Goal: Task Accomplishment & Management: Manage account settings

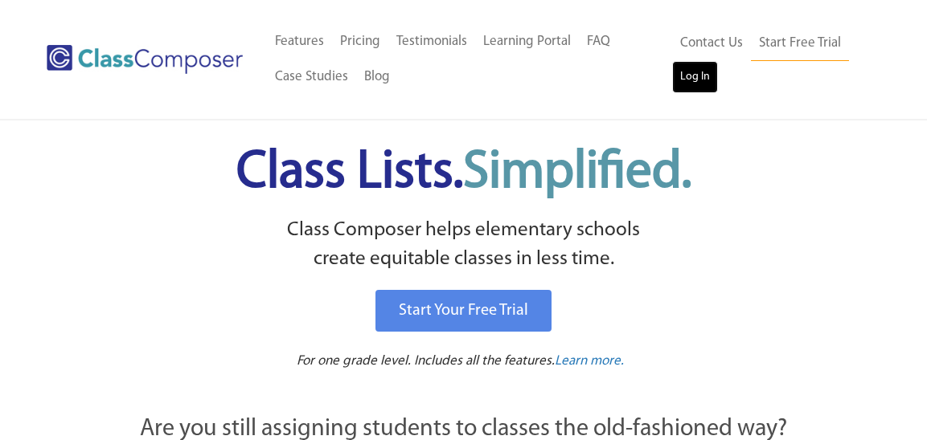
click at [692, 79] on link "Log In" at bounding box center [695, 77] width 46 height 32
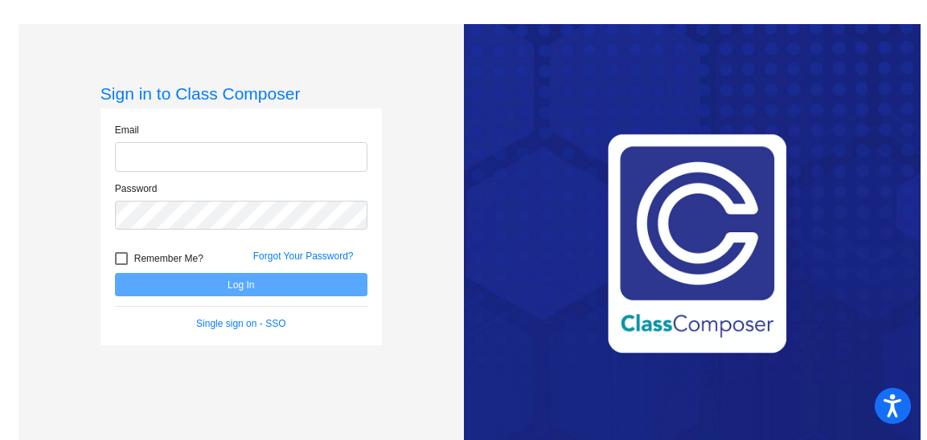
click at [217, 285] on form "Email Password Remember Me? Forgot Your Password? Log In Single sign on - SSO" at bounding box center [241, 227] width 252 height 208
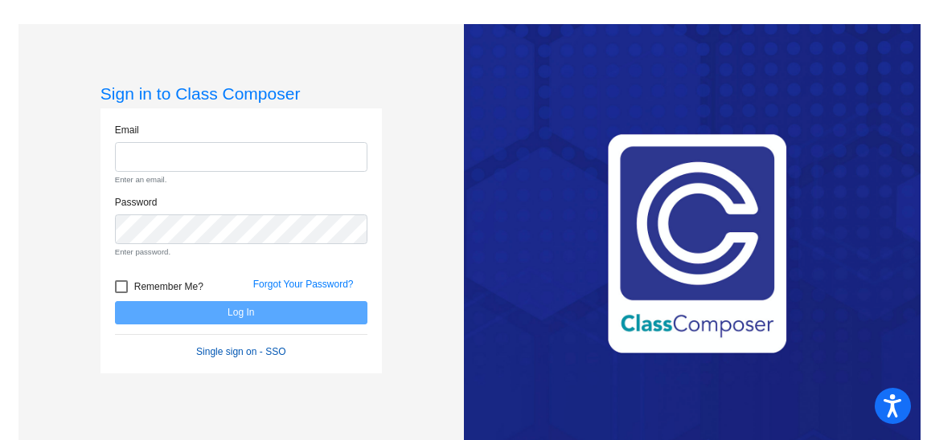
click at [226, 346] on link "Single sign on - SSO" at bounding box center [240, 351] width 89 height 11
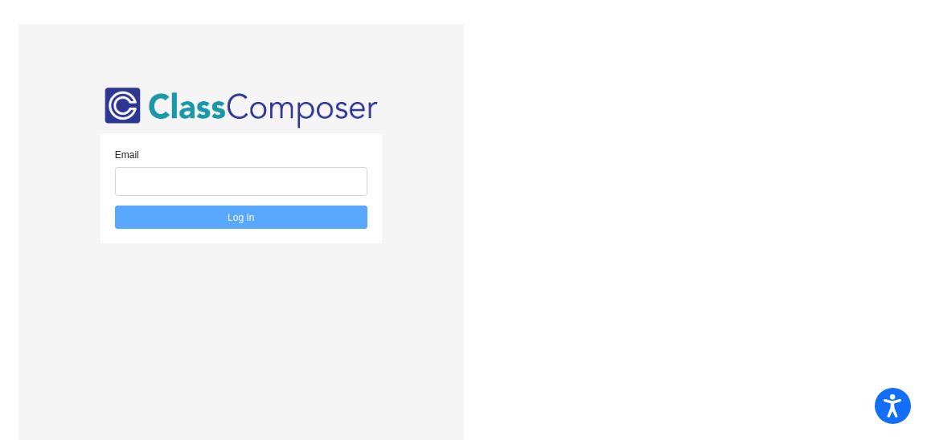
click at [249, 163] on div "Email" at bounding box center [241, 172] width 252 height 49
click at [248, 180] on input "email" at bounding box center [241, 182] width 252 height 30
type input "[EMAIL_ADDRESS][DOMAIN_NAME]"
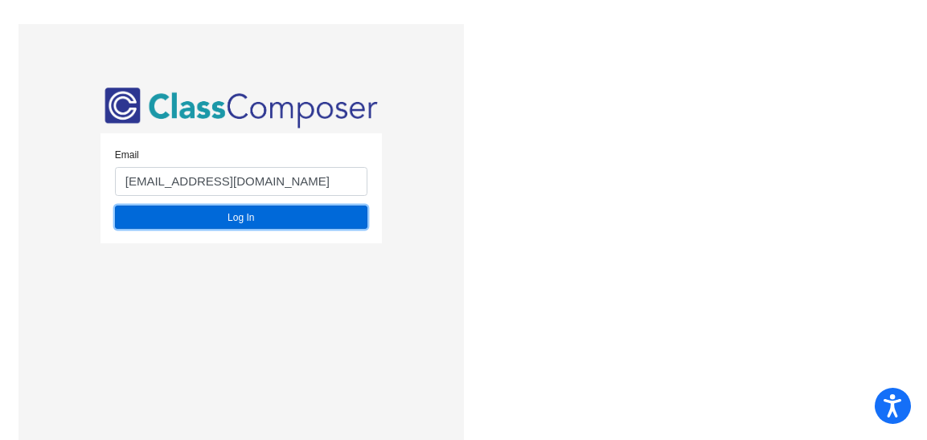
click at [253, 218] on button "Log In" at bounding box center [241, 217] width 252 height 23
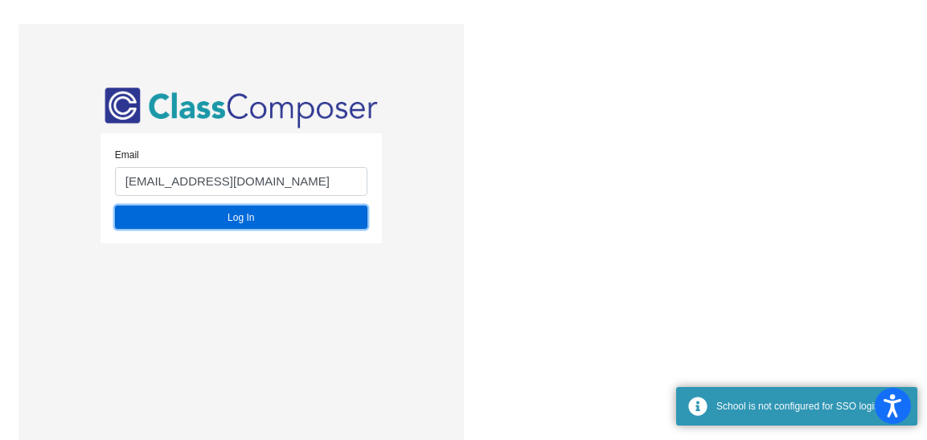
click at [253, 219] on button "Log In" at bounding box center [241, 217] width 252 height 23
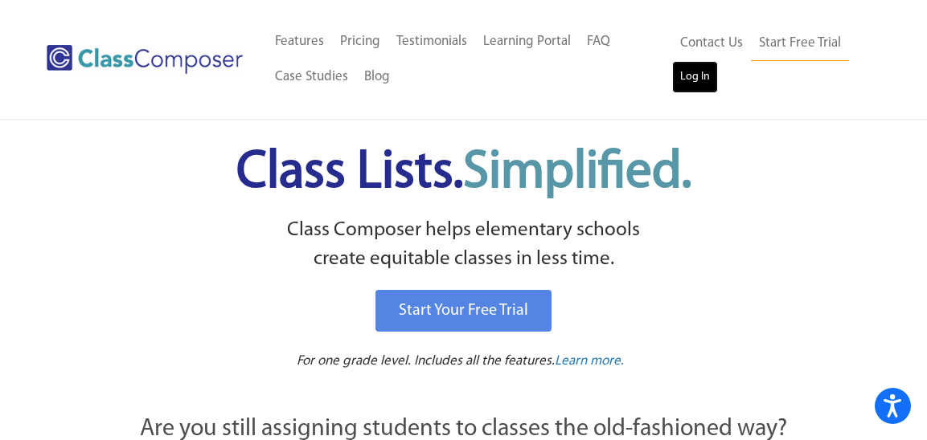
click at [691, 76] on link "Log In" at bounding box center [695, 77] width 46 height 32
click at [688, 84] on link "Log In" at bounding box center [695, 77] width 46 height 32
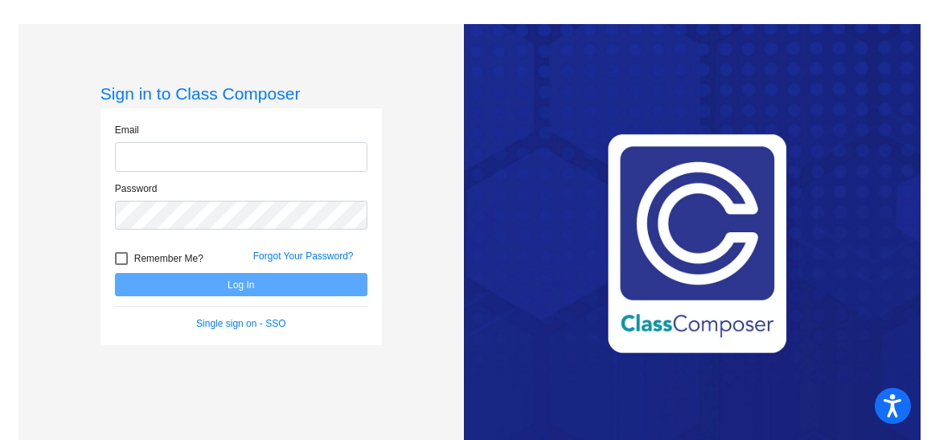
click at [321, 165] on input "email" at bounding box center [241, 157] width 252 height 30
type input "[EMAIL_ADDRESS][DOMAIN_NAME]"
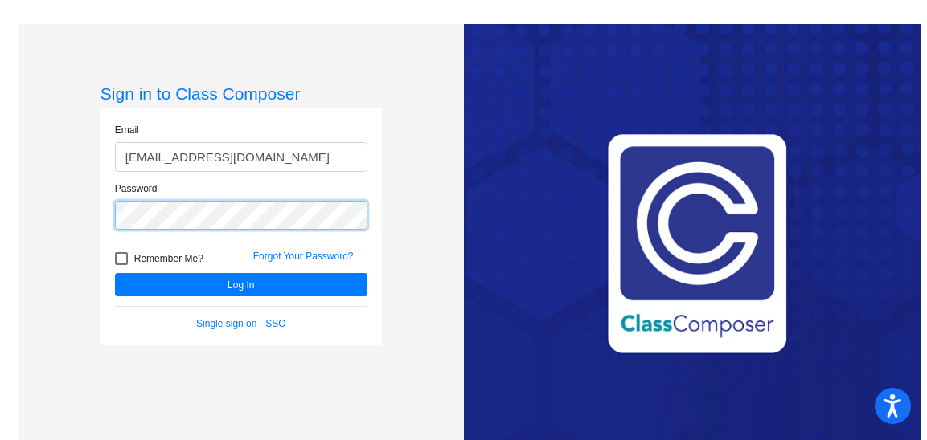
click at [115, 273] on button "Log In" at bounding box center [241, 284] width 252 height 23
